Goal: Task Accomplishment & Management: Use online tool/utility

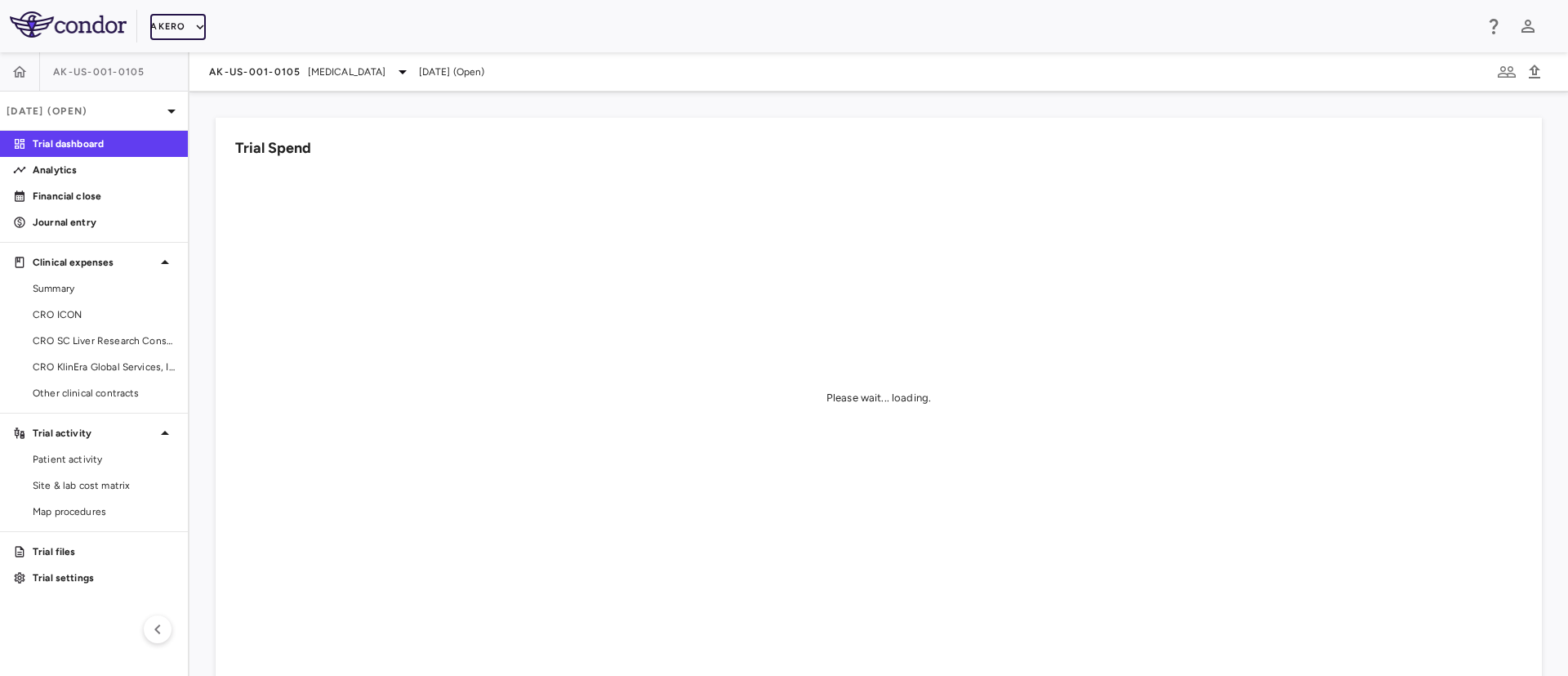
click at [180, 27] on button "Akero" at bounding box center [177, 27] width 55 height 26
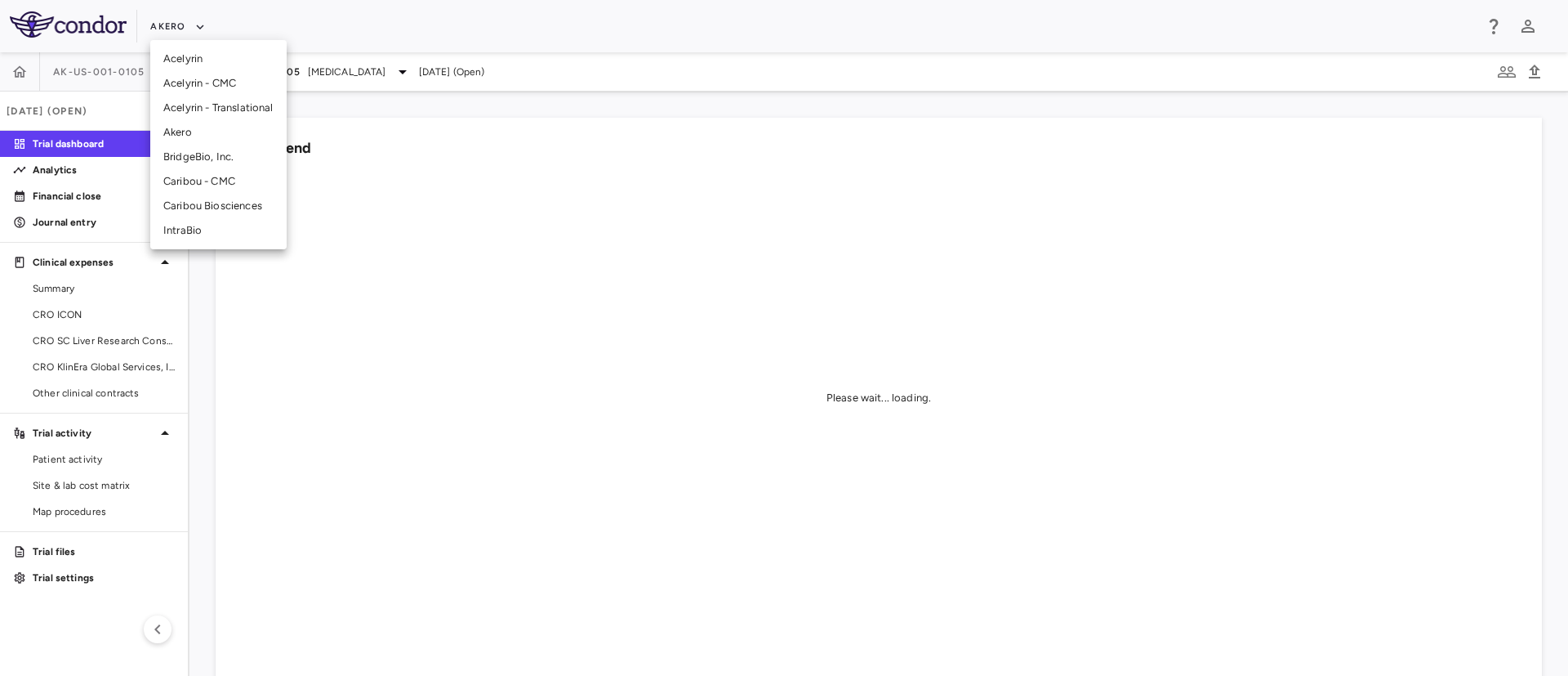
click at [208, 211] on li "Caribou Biosciences" at bounding box center [218, 206] width 136 height 24
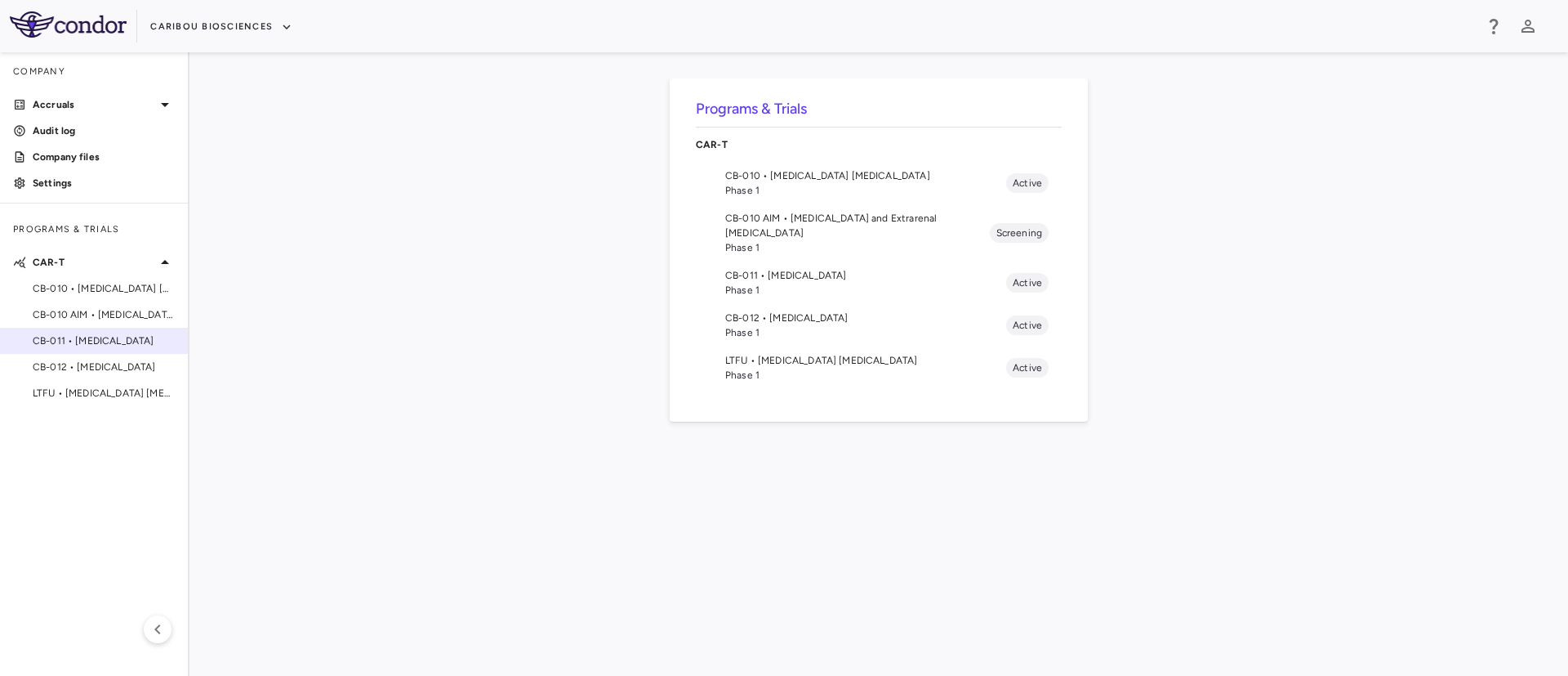
click at [101, 341] on span "CB-011 • [MEDICAL_DATA]" at bounding box center [104, 341] width 142 height 15
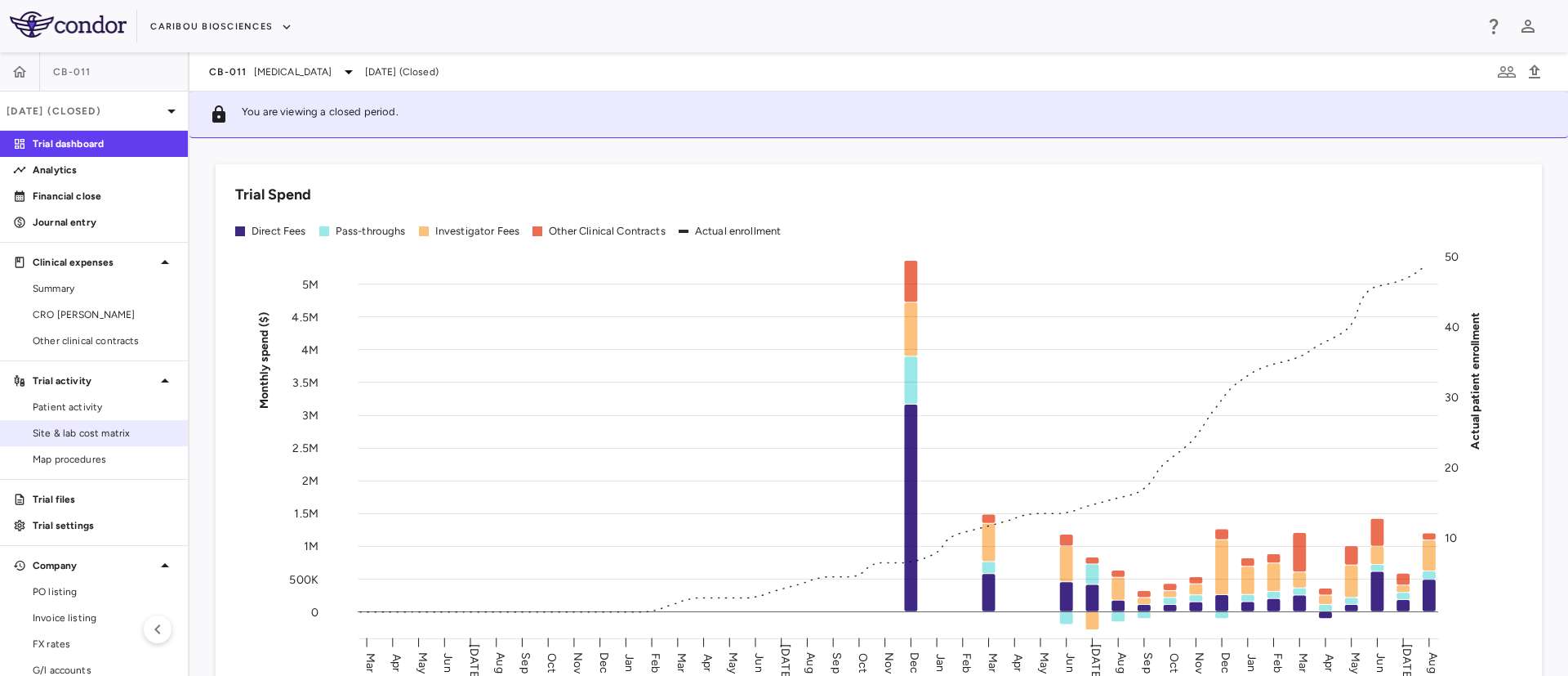
click at [95, 436] on span "Site & lab cost matrix" at bounding box center [104, 433] width 142 height 15
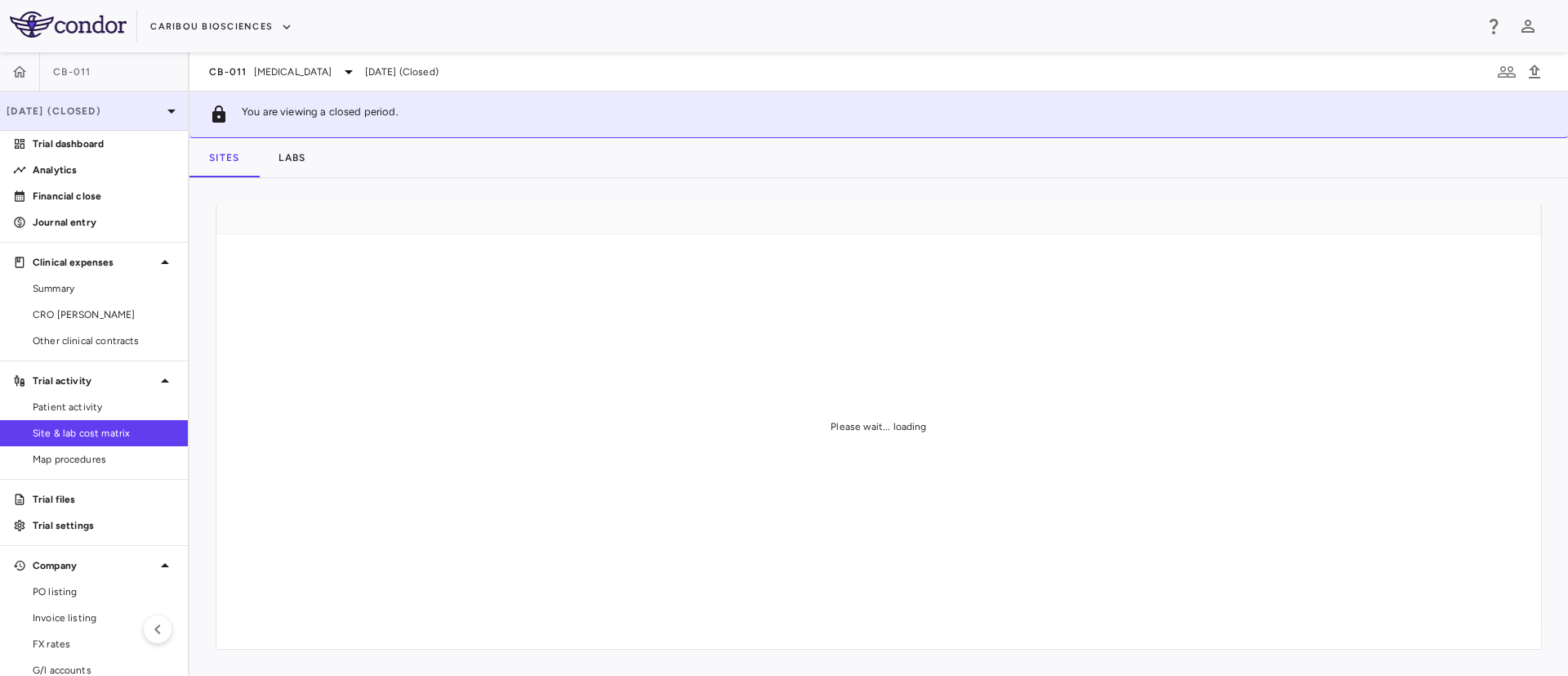
click at [139, 114] on p "[DATE] (Closed)" at bounding box center [84, 110] width 155 height 15
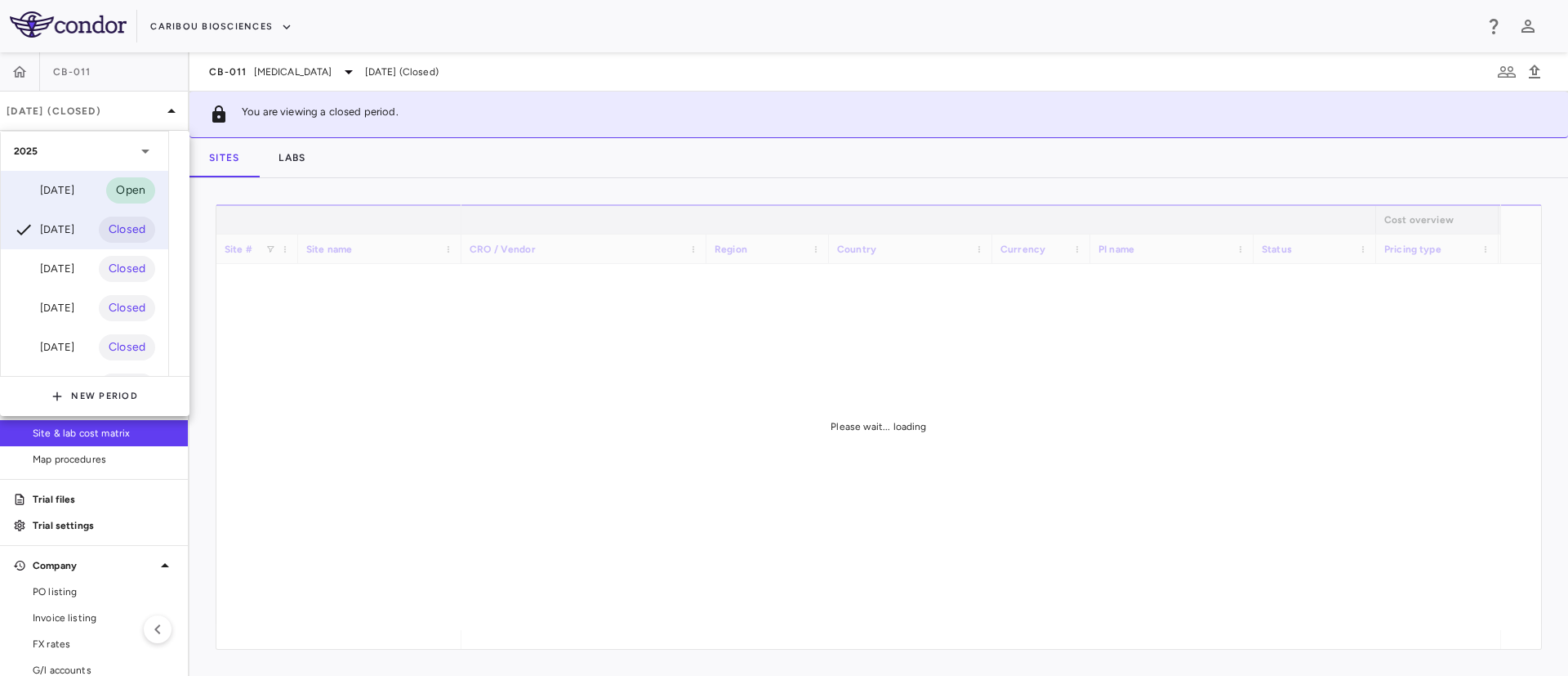
click at [68, 194] on div "[DATE]" at bounding box center [44, 190] width 61 height 20
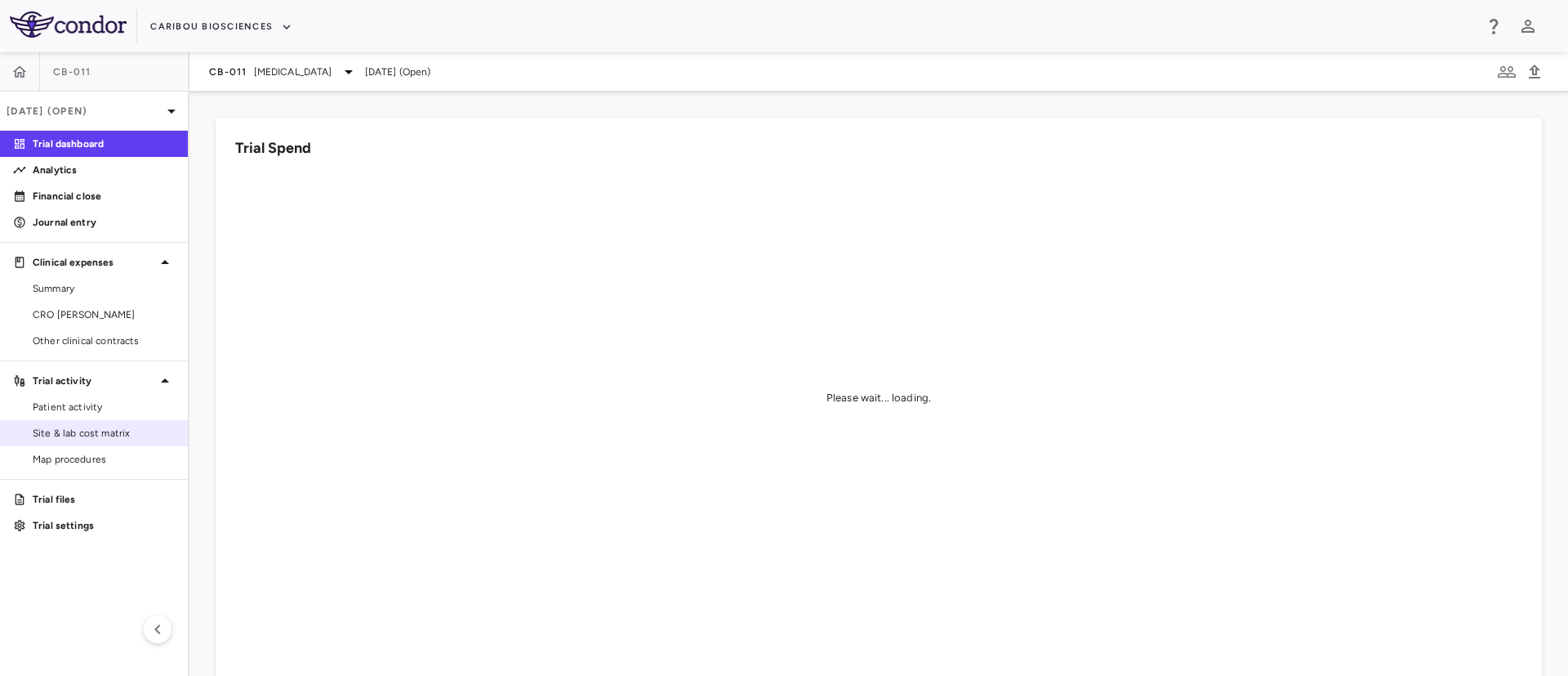
click at [90, 434] on span "Site & lab cost matrix" at bounding box center [104, 433] width 142 height 15
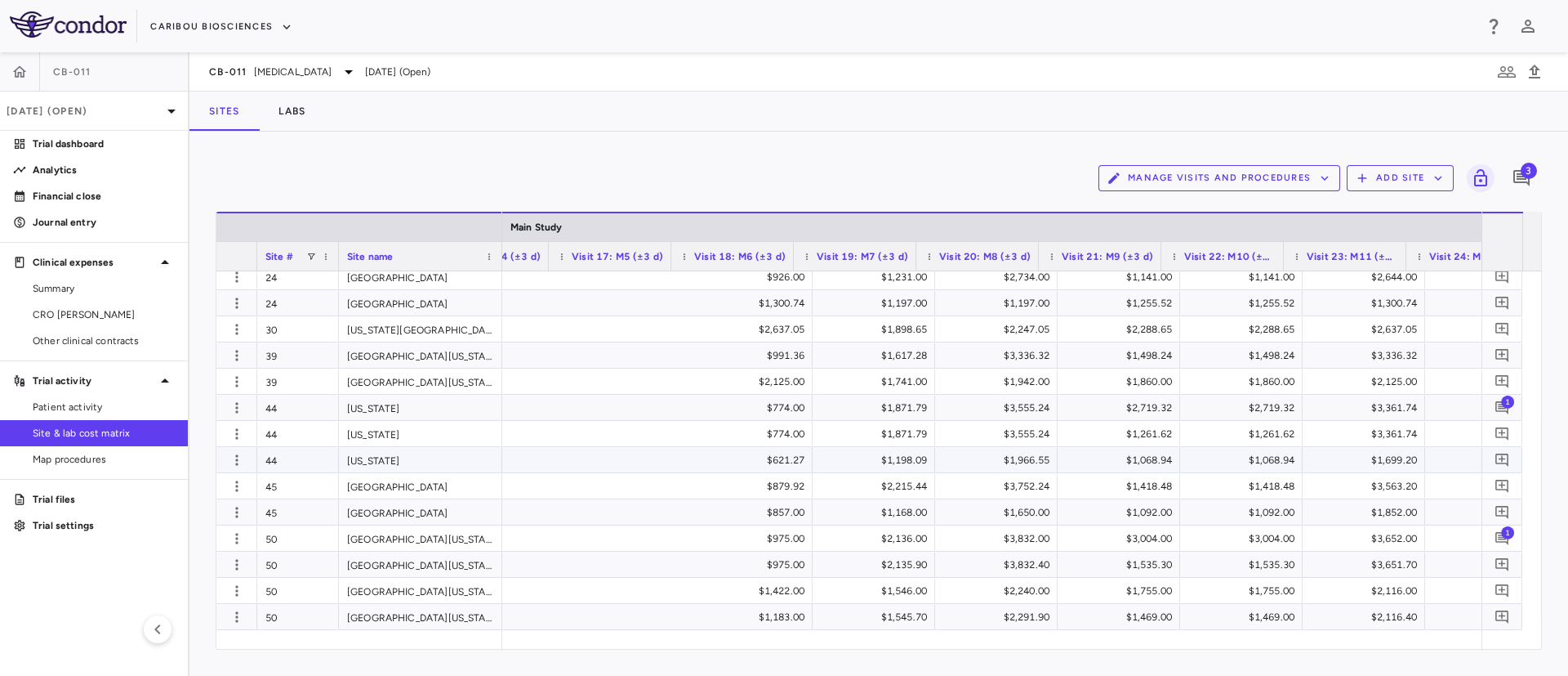
scroll to position [0, 4117]
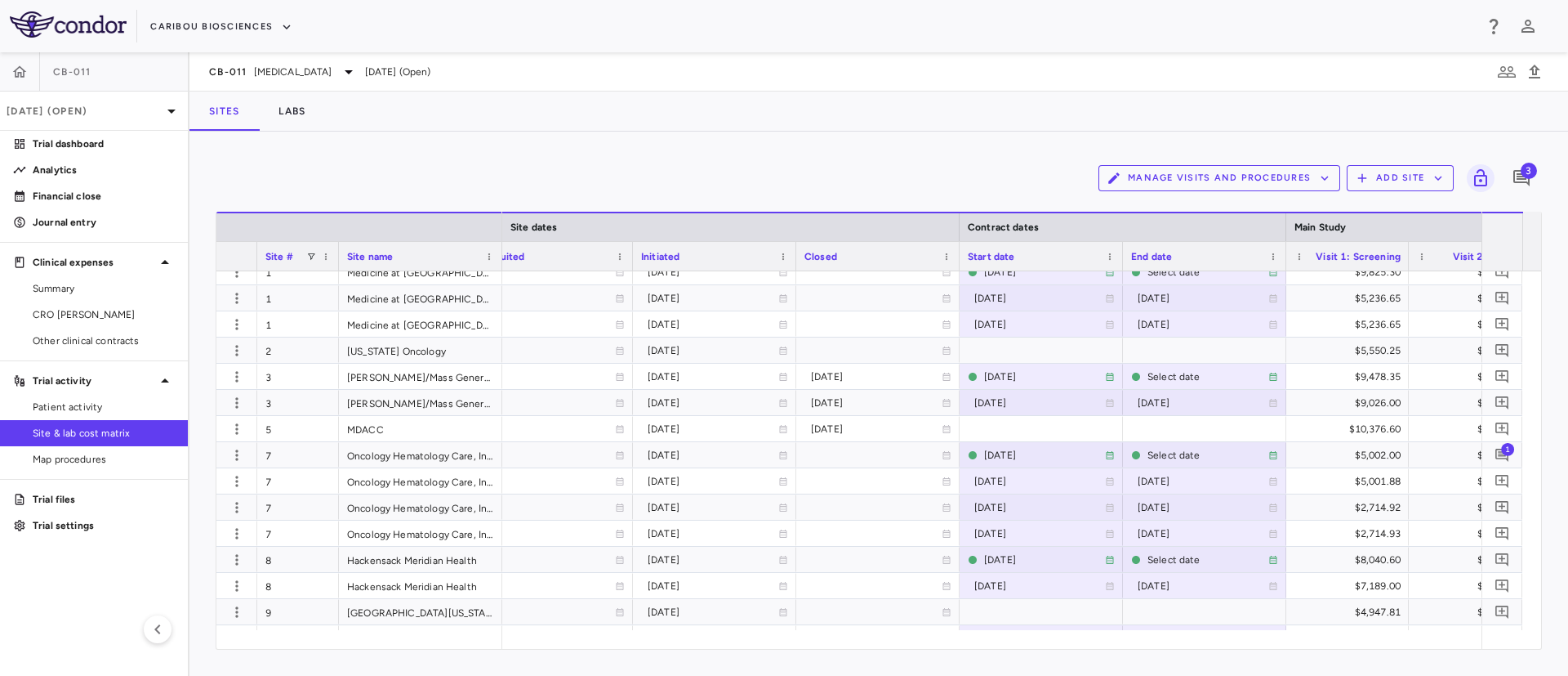
click at [792, 134] on div "Manage Visits and Procedures Add Site 3 Drag here to set row groups Drag here t…" at bounding box center [878, 403] width 1379 height 544
